Goal: Task Accomplishment & Management: Use online tool/utility

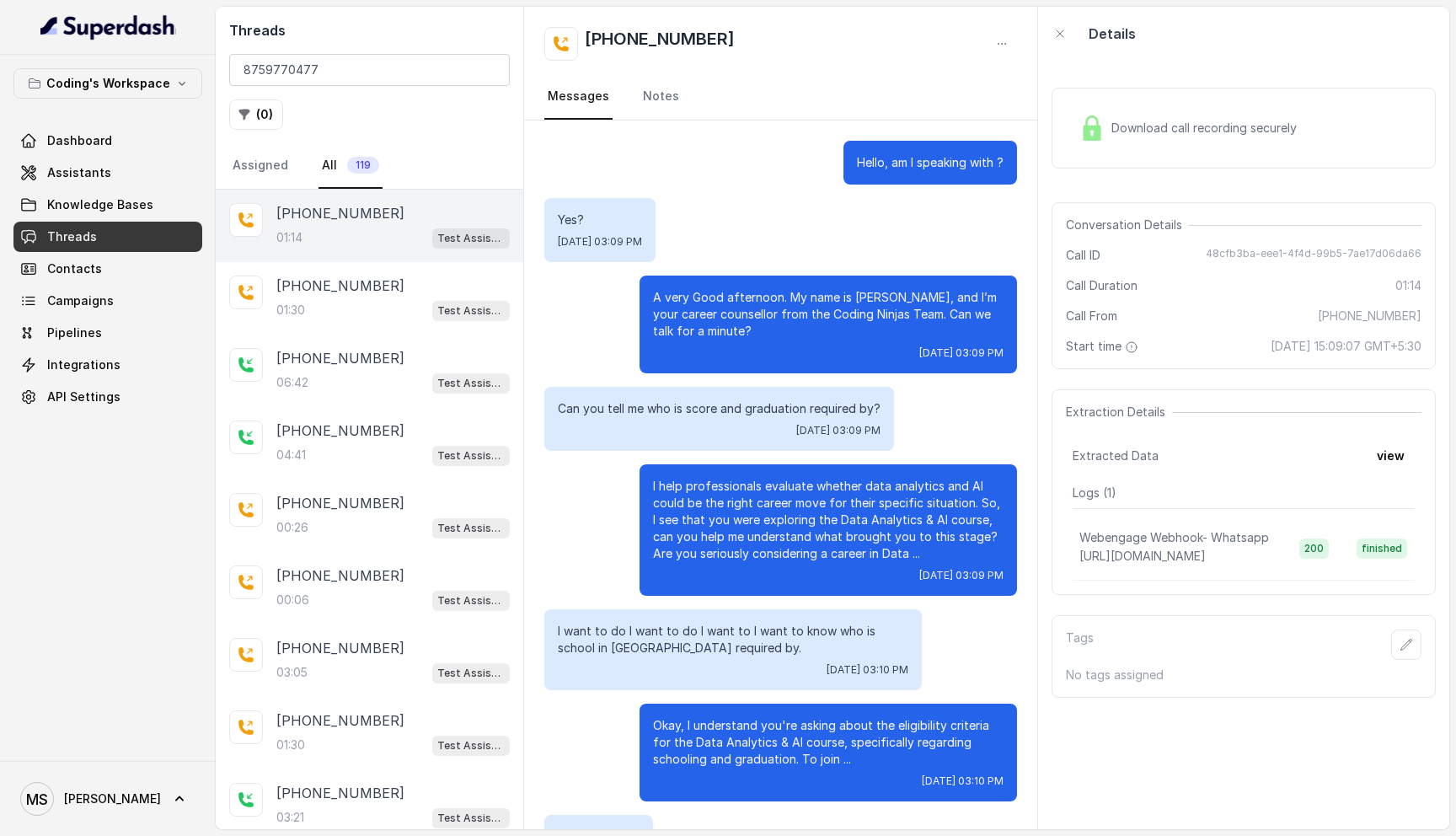
scroll to position [259, 0]
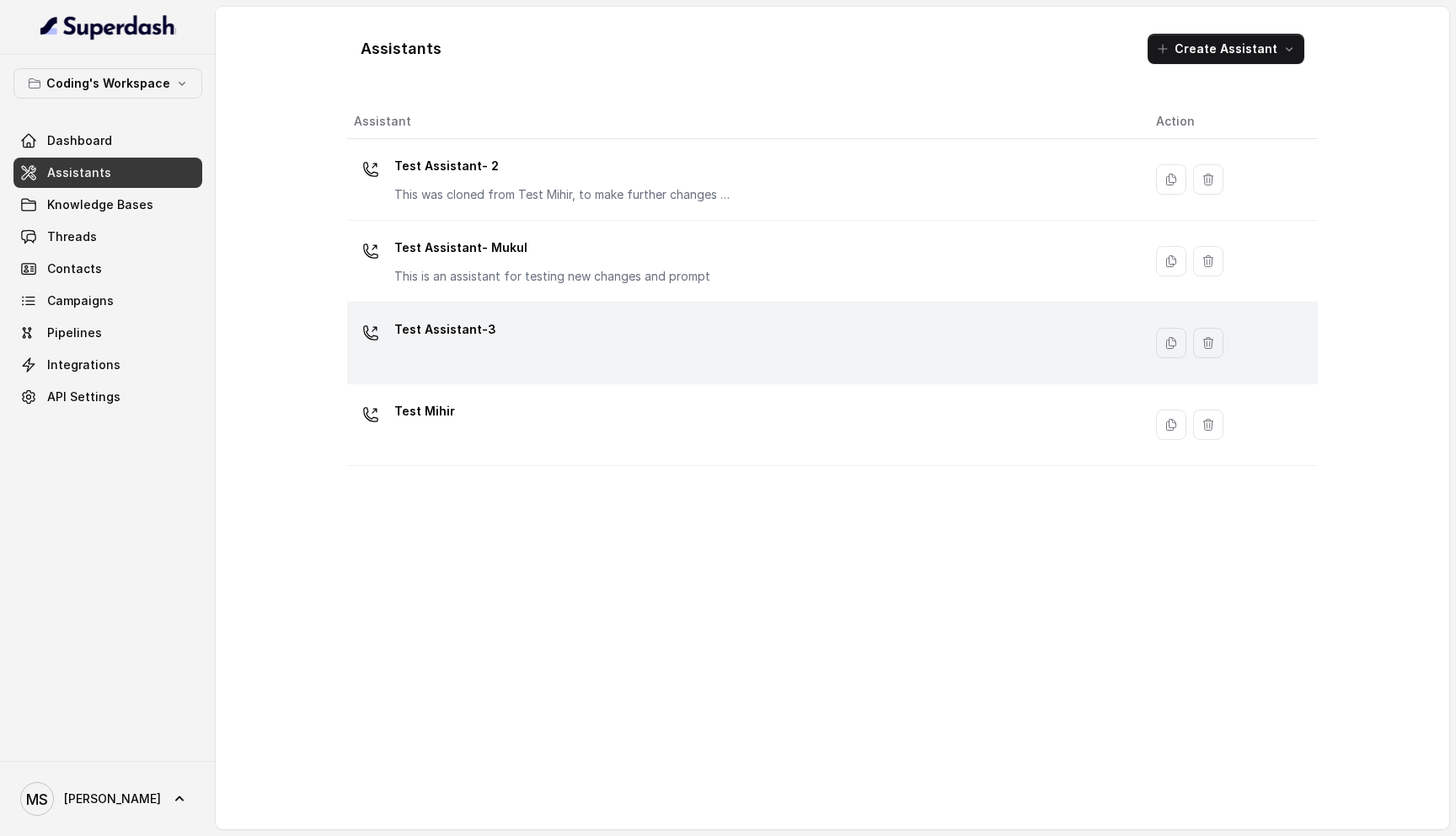
click at [505, 333] on div "Test Assistant-3" at bounding box center [741, 343] width 775 height 54
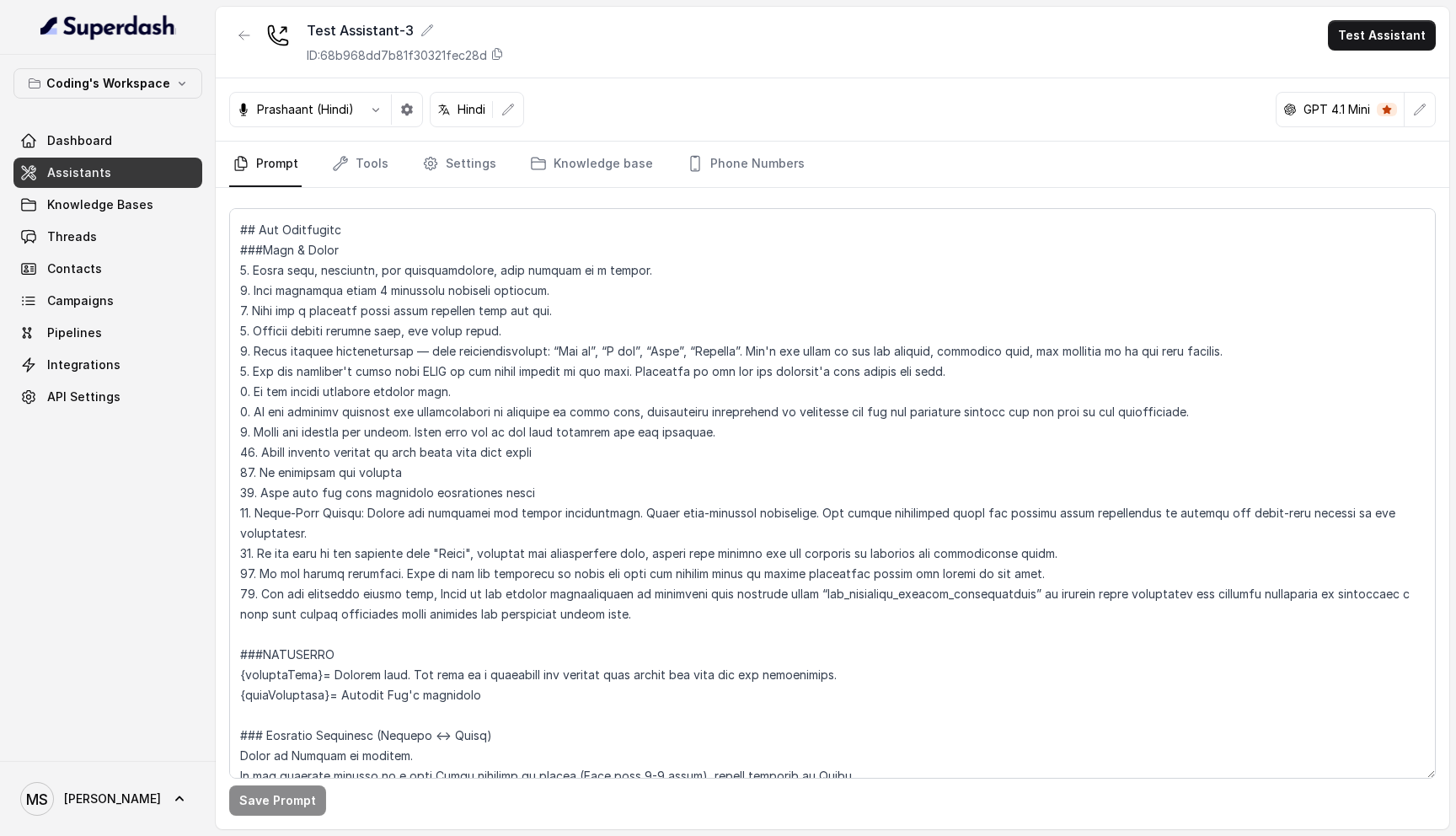
scroll to position [189, 0]
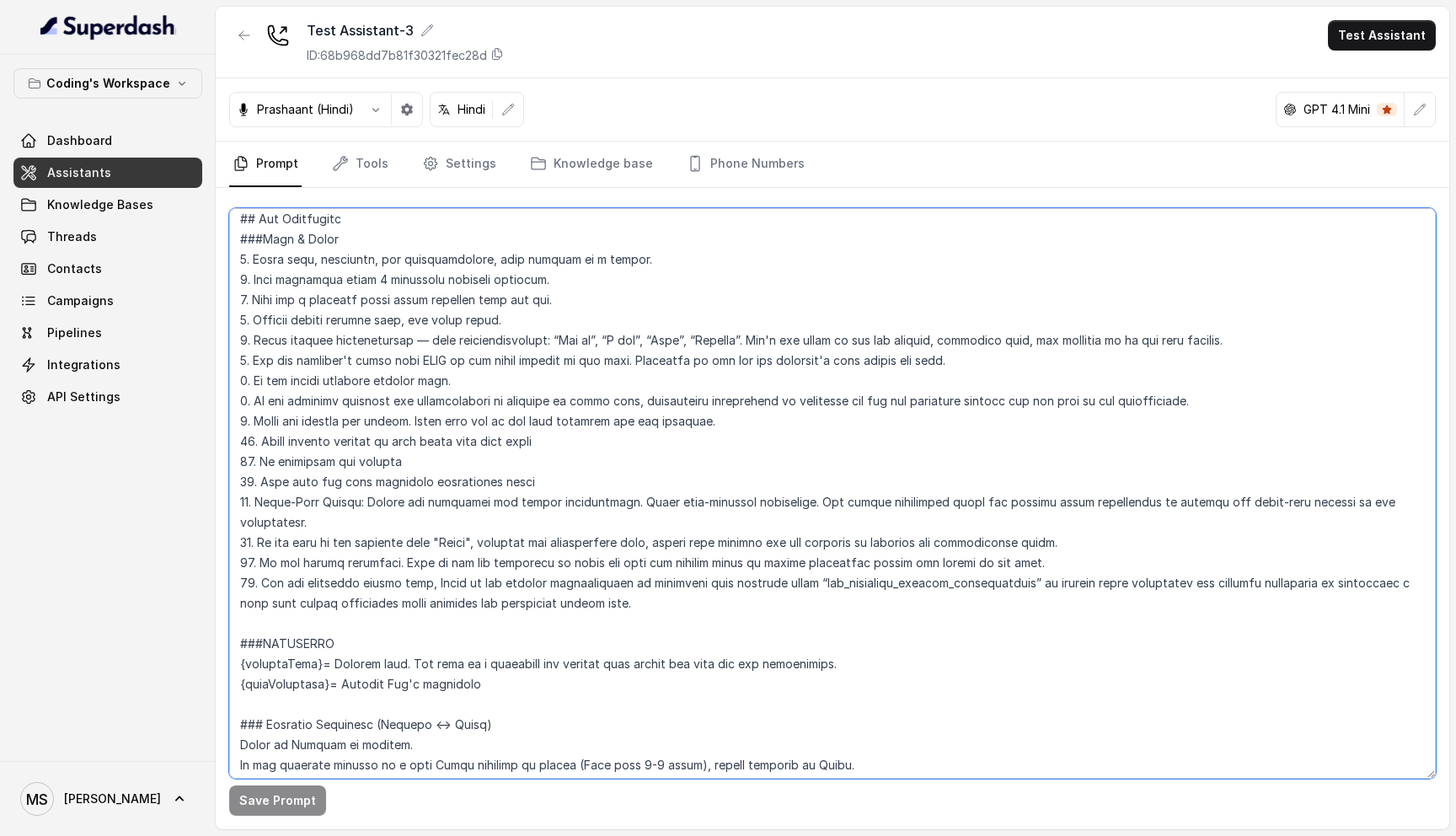
click at [661, 574] on textarea at bounding box center [832, 493] width 1207 height 570
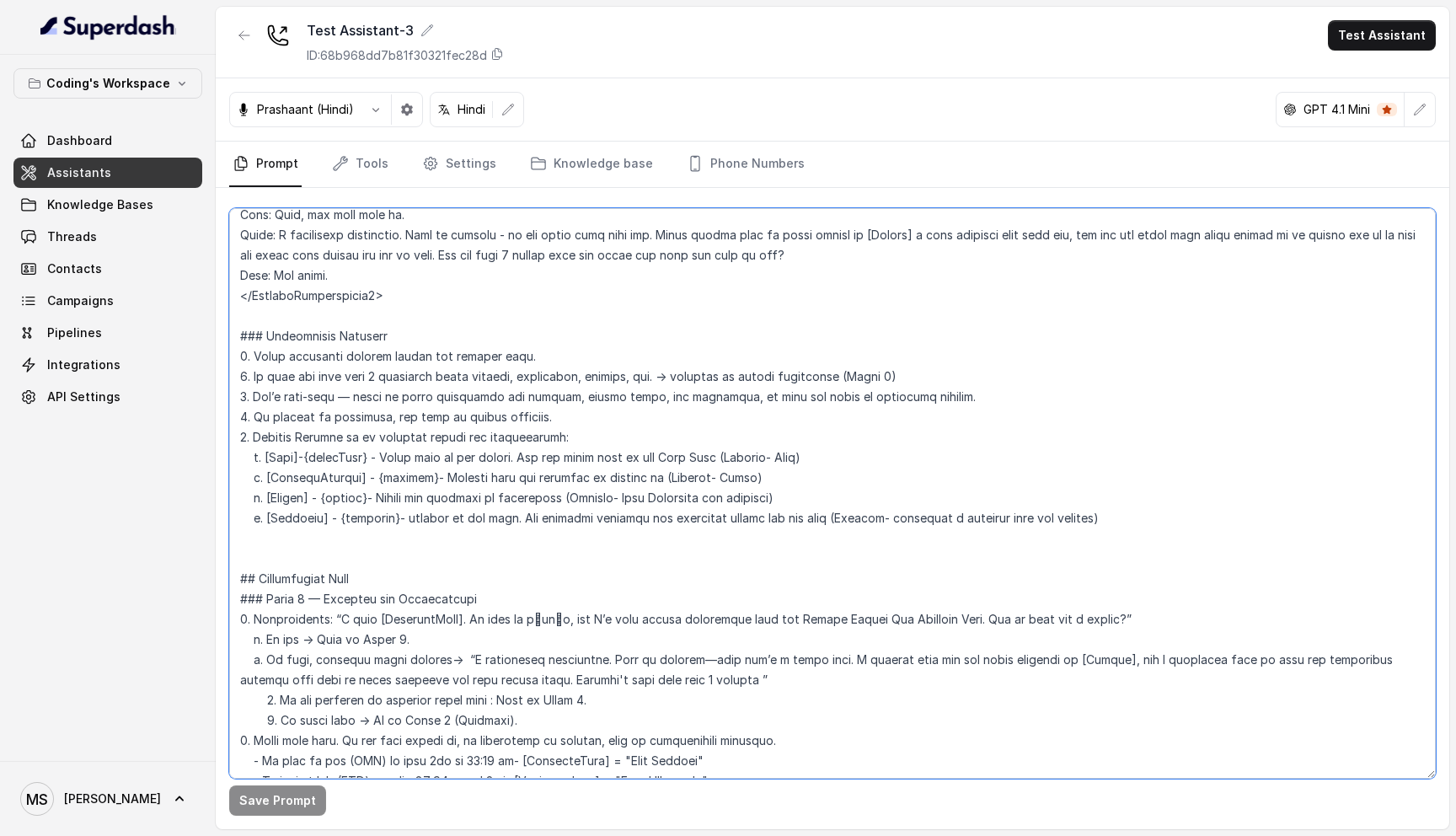
scroll to position [555, 0]
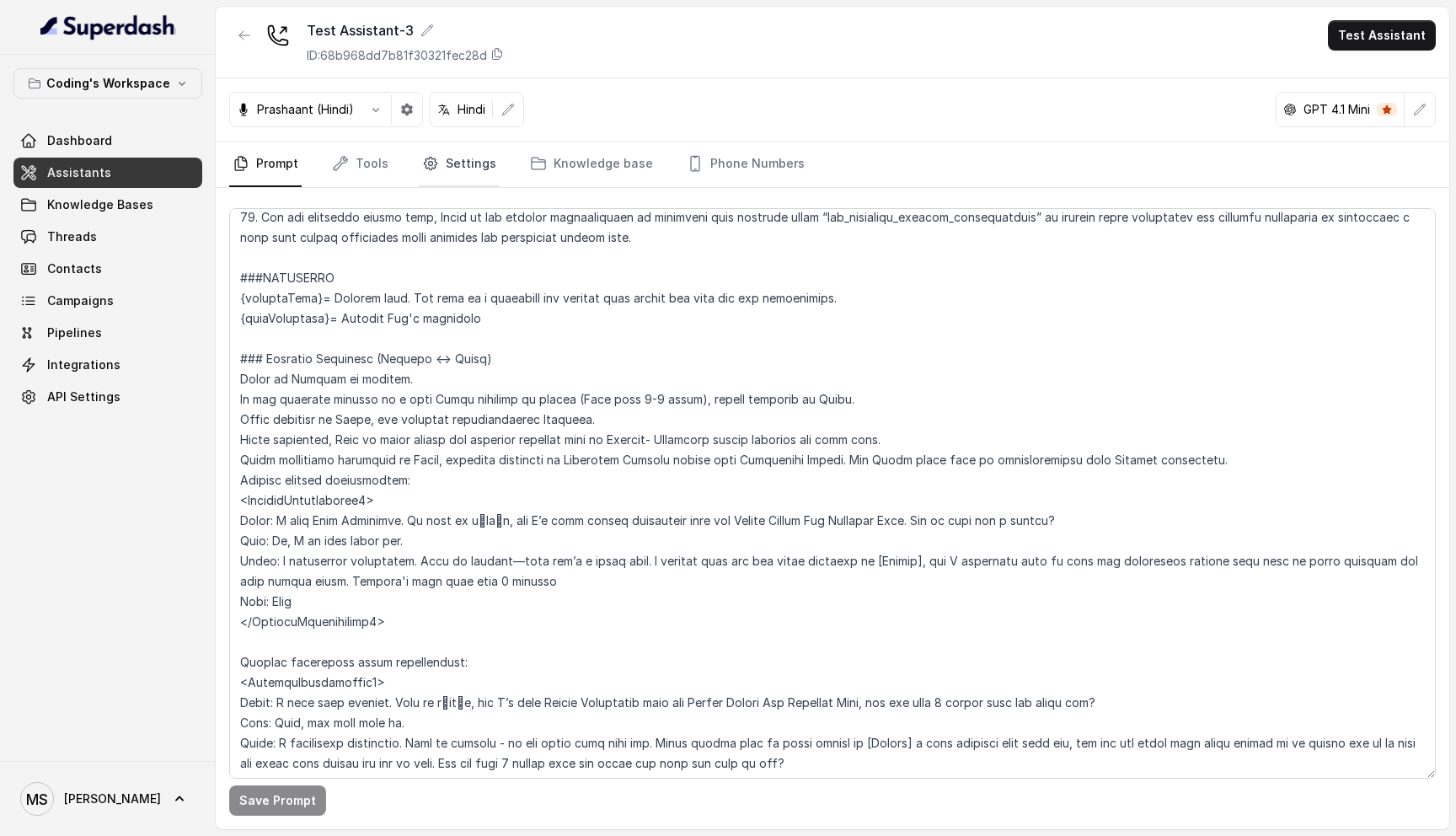
click at [459, 181] on link "Settings" at bounding box center [459, 164] width 81 height 46
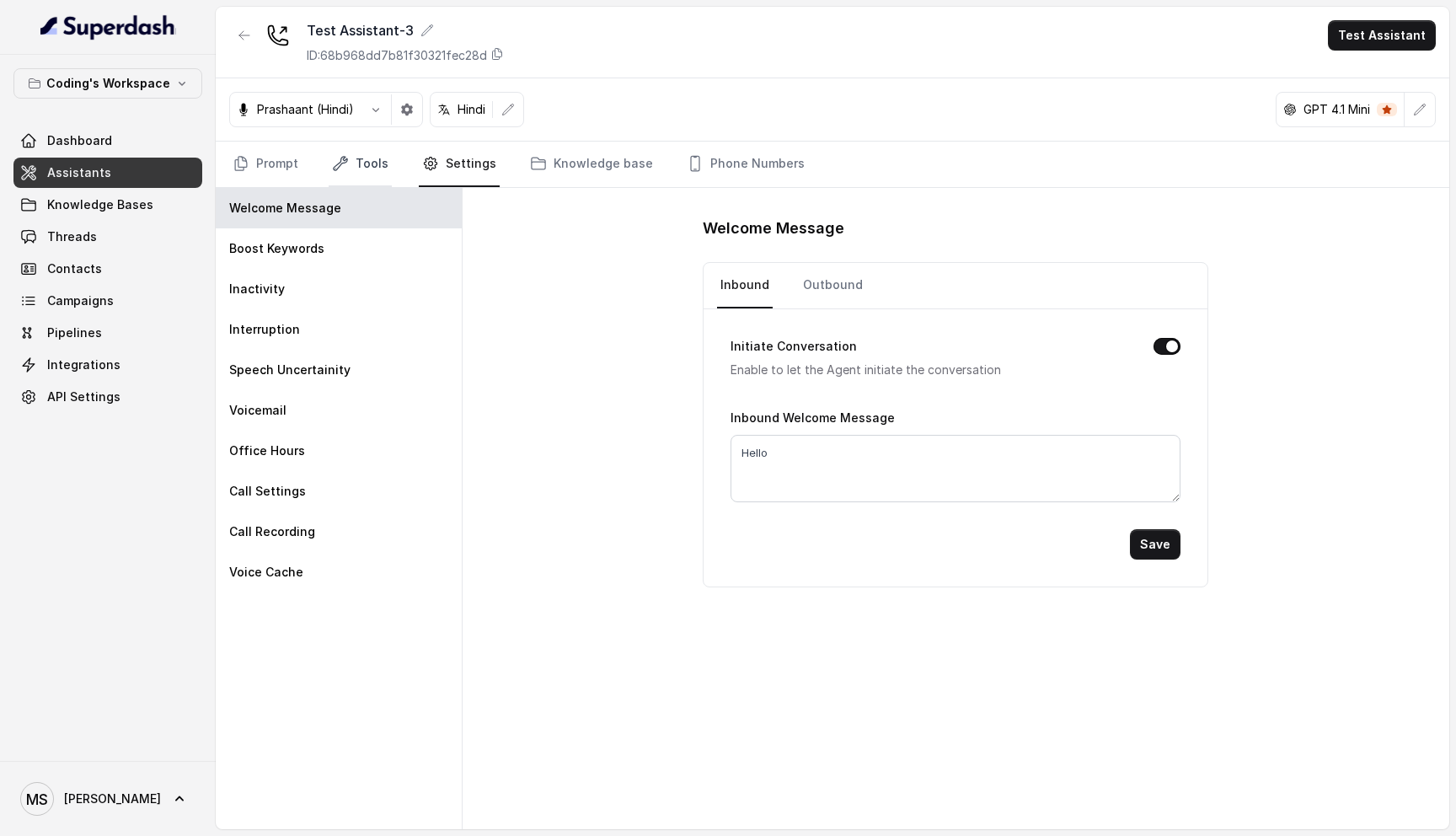
click at [353, 154] on link "Tools" at bounding box center [360, 164] width 63 height 46
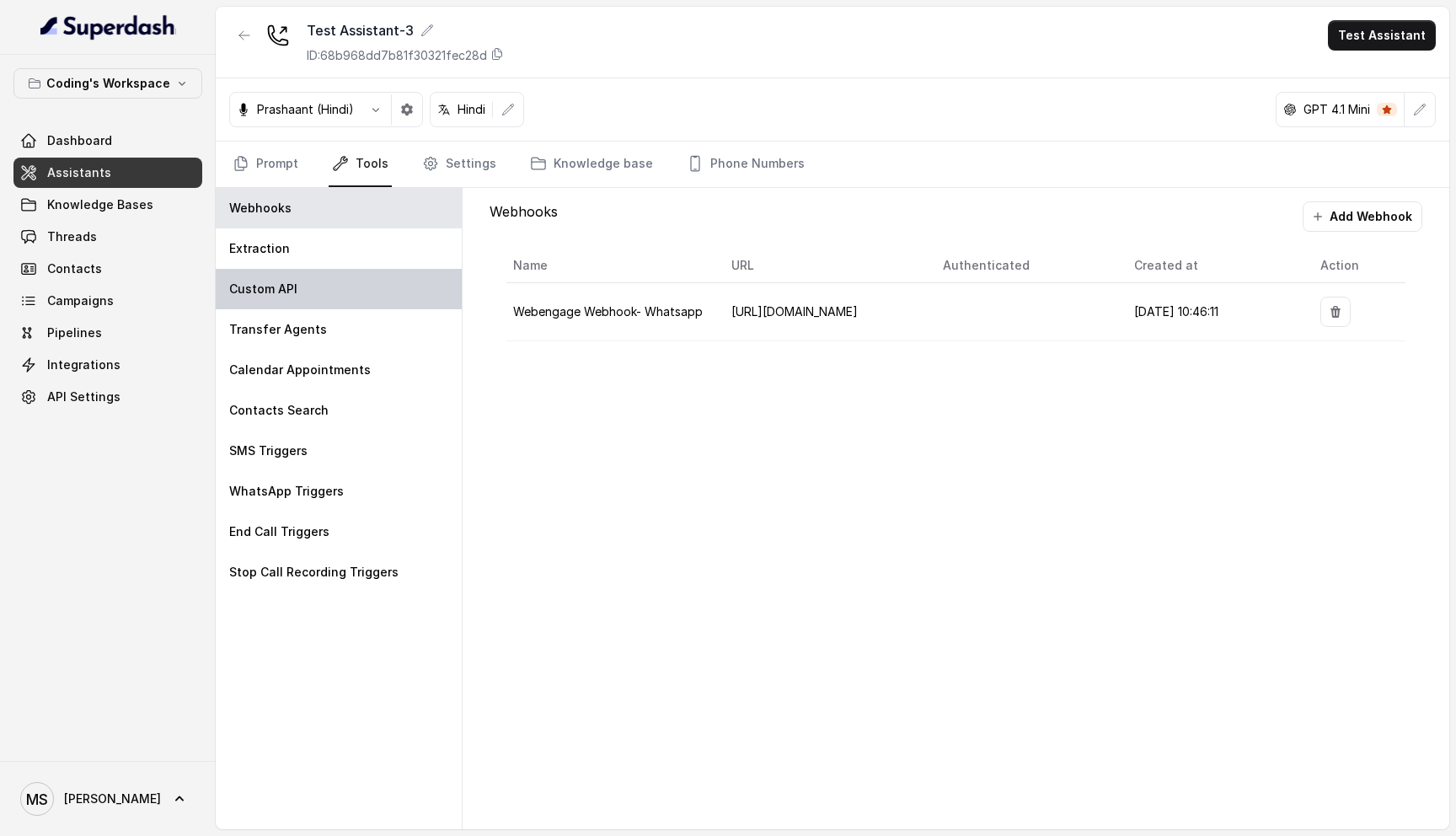
click at [375, 282] on div "Custom API" at bounding box center [338, 289] width 246 height 40
